Goal: Information Seeking & Learning: Check status

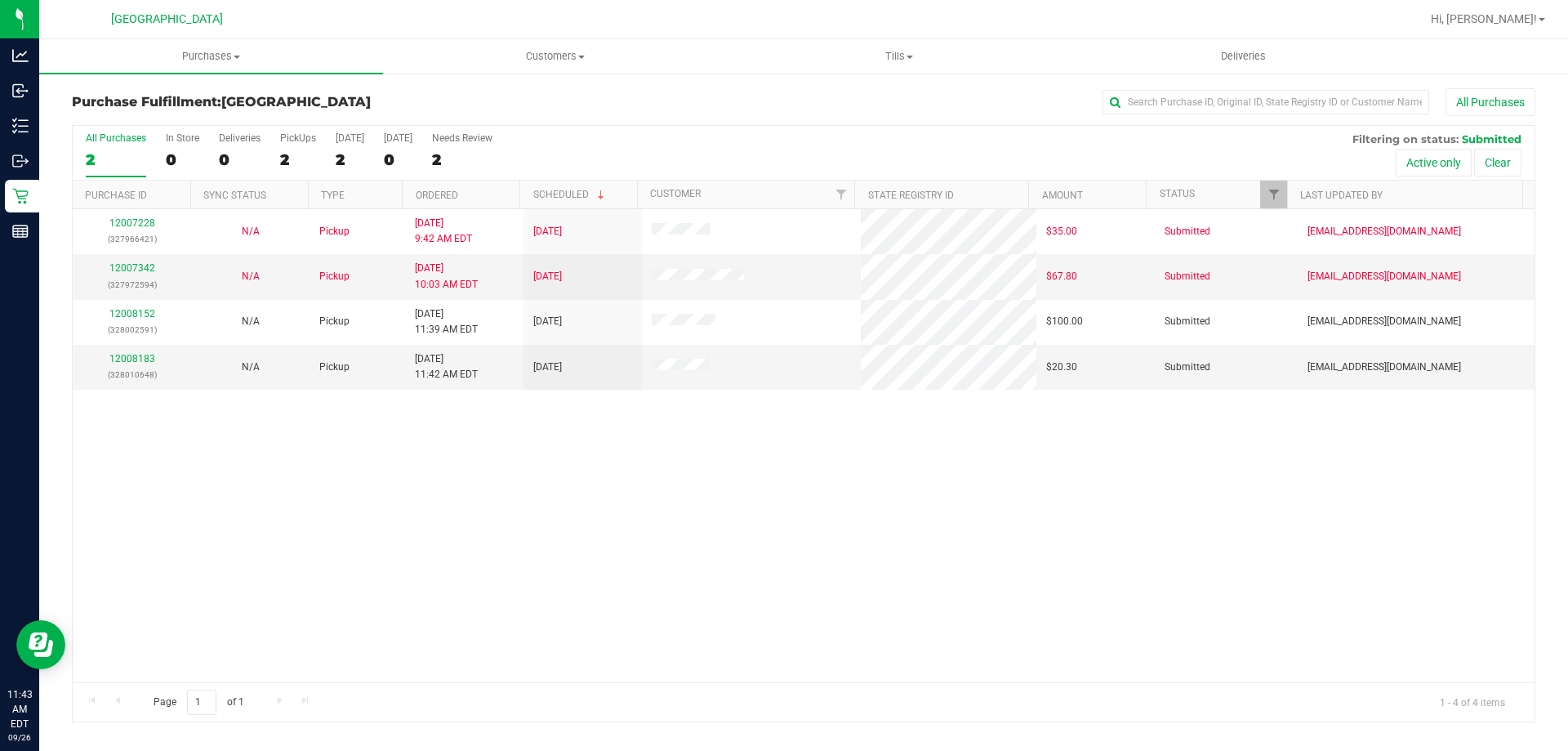
click at [452, 485] on div "12007228 (327966421) N/A Pickup [DATE] 9:42 AM EDT 9/26/2025 $35.00 Submitted […" at bounding box center [804, 445] width 1462 height 473
click at [509, 533] on div "12007228 (327966421) N/A Pickup 9/26/2025 9:42 AM EDT 9/26/2025 $35.00 Submitte…" at bounding box center [804, 445] width 1462 height 473
click at [616, 492] on div "12007228 (327966421) N/A Pickup 9/26/2025 9:42 AM EDT 9/26/2025 $35.00 Submitte…" at bounding box center [804, 445] width 1462 height 473
drag, startPoint x: 576, startPoint y: 580, endPoint x: 586, endPoint y: 580, distance: 10.0
click at [578, 580] on div "12007228 (327966421) N/A Pickup 9/26/2025 9:42 AM EDT 9/26/2025 $35.00 Submitte…" at bounding box center [804, 445] width 1462 height 473
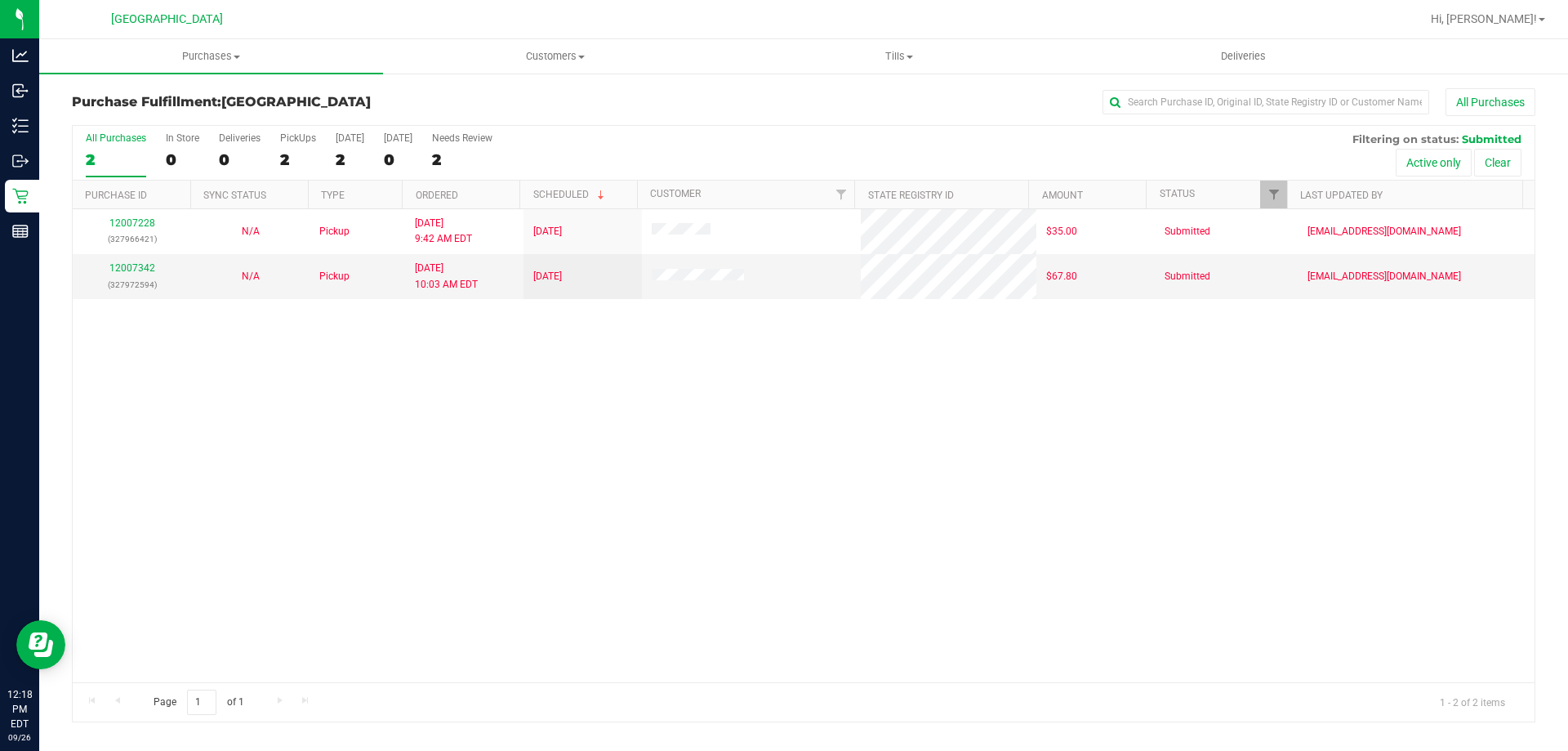
click at [586, 580] on div "12007228 (327966421) N/A Pickup 9/26/2025 9:42 AM EDT 9/26/2025 $35.00 Submitte…" at bounding box center [804, 445] width 1462 height 473
click at [517, 460] on div "12007228 (327966421) N/A Pickup 9/26/2025 9:42 AM EDT 9/26/2025 $35.00 Submitte…" at bounding box center [804, 445] width 1462 height 473
click at [197, 62] on span "Purchases" at bounding box center [210, 57] width 344 height 15
click at [139, 112] on li "Fulfillment" at bounding box center [210, 119] width 344 height 20
click at [519, 375] on div "12007228 (327966421) N/A Pickup 9/26/2025 9:42 AM EDT 9/26/2025 $35.00 Submitte…" at bounding box center [804, 445] width 1462 height 473
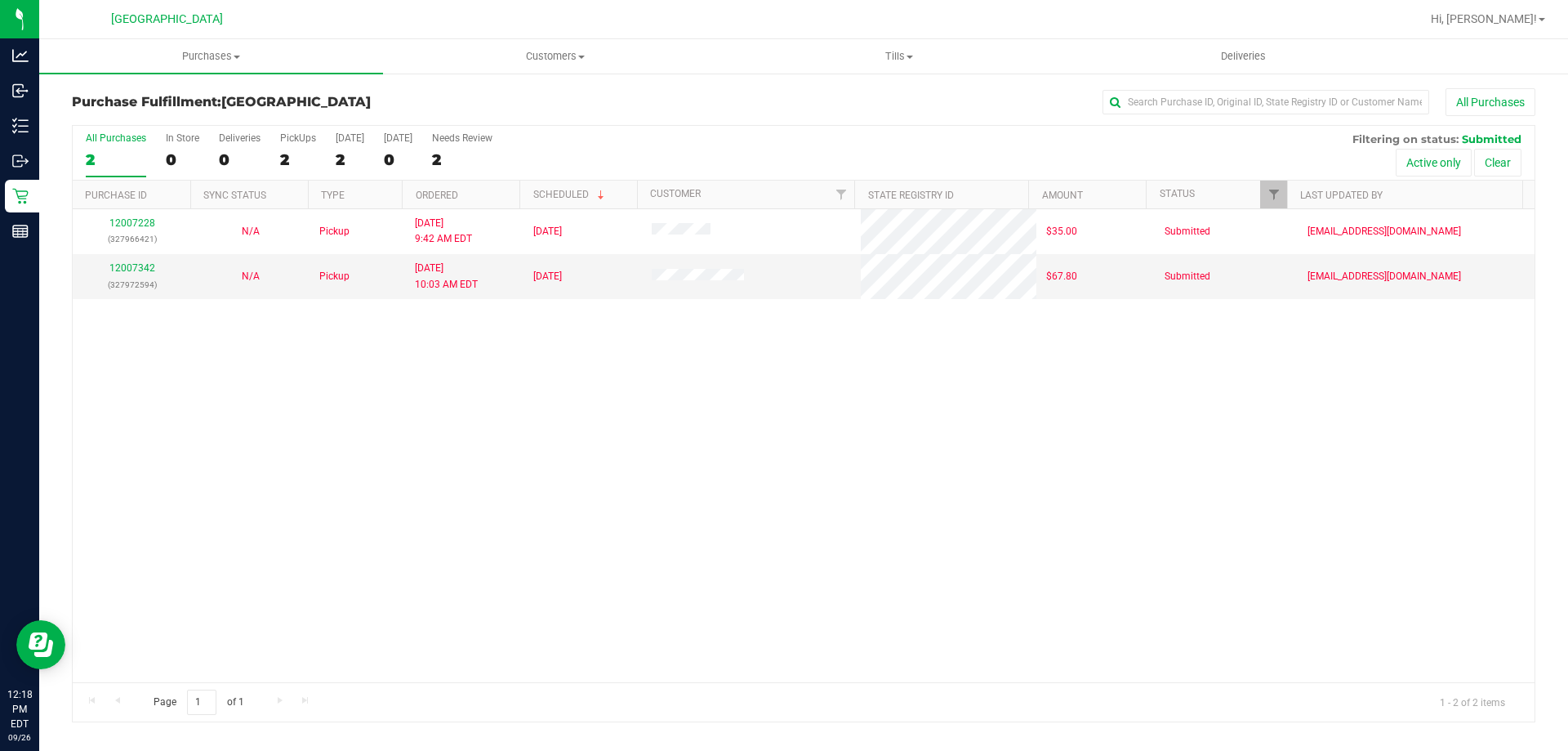
click at [527, 380] on div "12007228 (327966421) N/A Pickup 9/26/2025 9:42 AM EDT 9/26/2025 $35.00 Submitte…" at bounding box center [804, 445] width 1462 height 473
click at [551, 432] on div "12007228 (327966421) N/A Pickup 9/26/2025 9:42 AM EDT 9/26/2025 $35.00 Submitte…" at bounding box center [804, 445] width 1462 height 473
drag, startPoint x: 383, startPoint y: 499, endPoint x: 197, endPoint y: 32, distance: 502.7
click at [388, 463] on div "12007228 (327966421) N/A Pickup 9/26/2025 9:42 AM EDT 9/26/2025 $35.00 Submitte…" at bounding box center [804, 445] width 1462 height 473
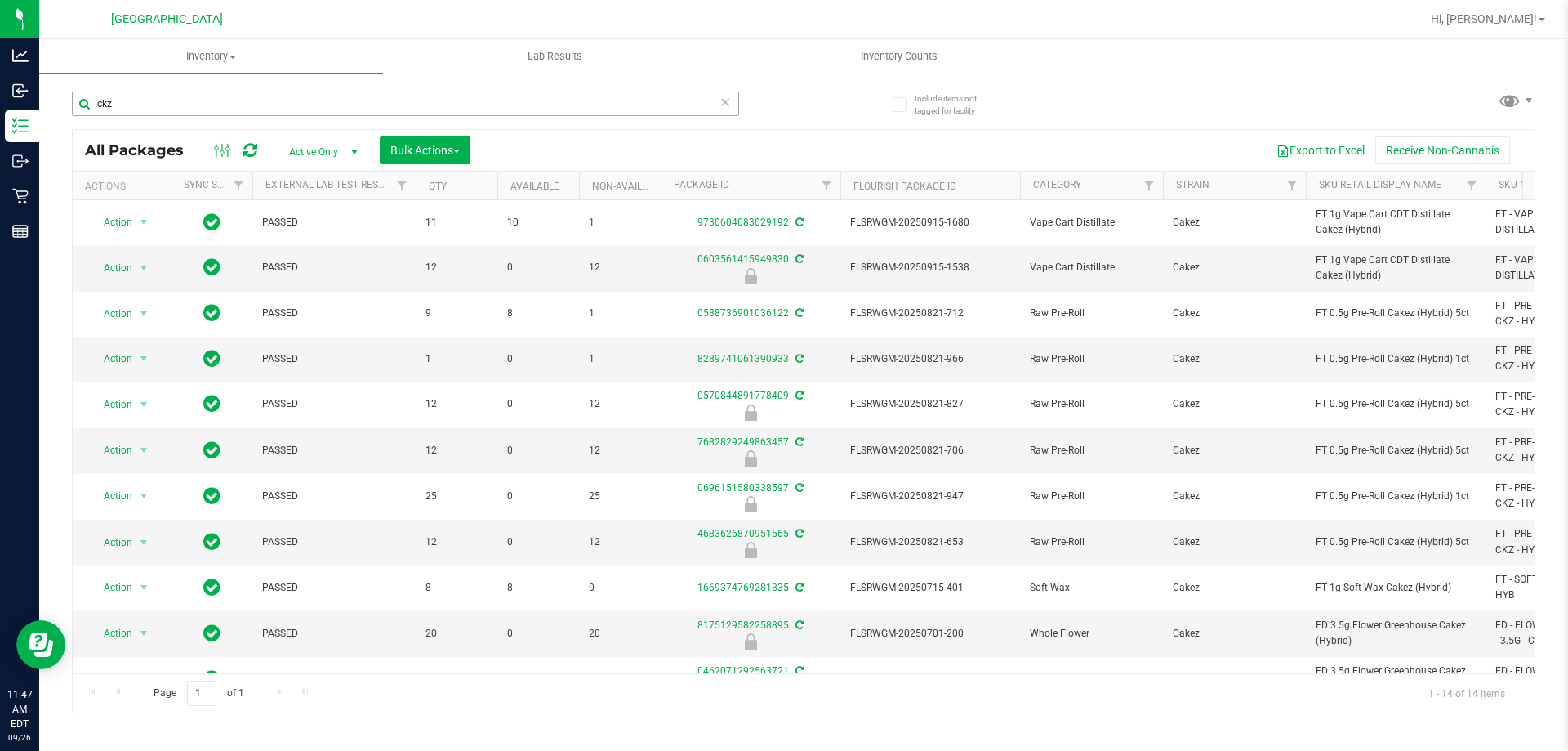
click at [177, 104] on input "ckz" at bounding box center [406, 103] width 667 height 25
click at [496, 99] on input "ckz" at bounding box center [406, 103] width 667 height 25
type input "mixed [PERSON_NAME]"
